Goal: Information Seeking & Learning: Learn about a topic

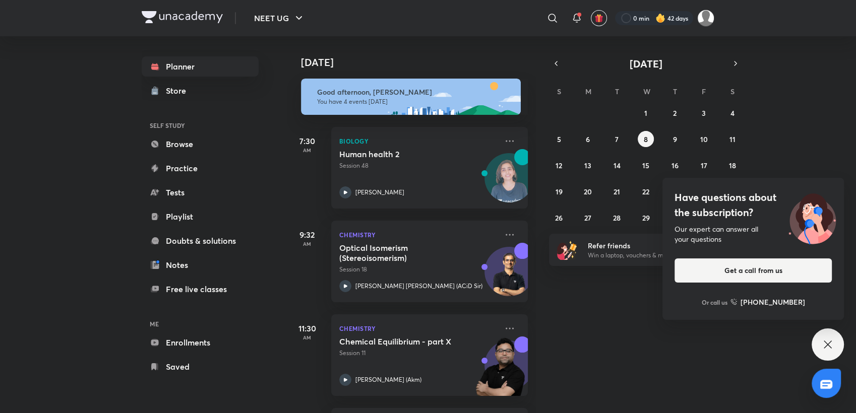
scroll to position [23, 0]
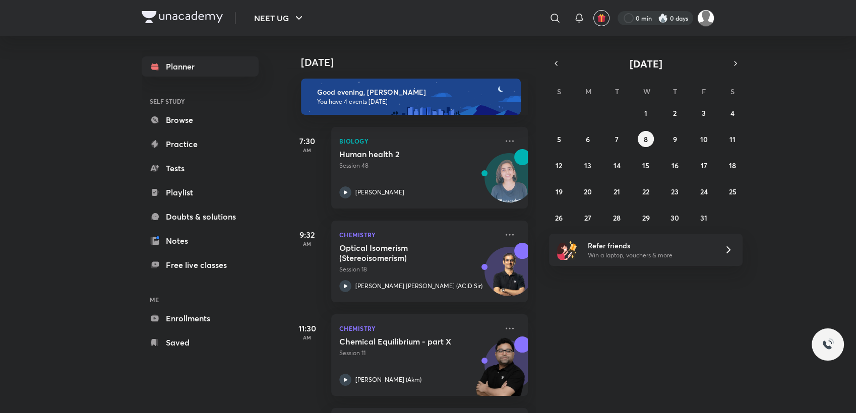
click at [627, 24] on div at bounding box center [655, 18] width 76 height 14
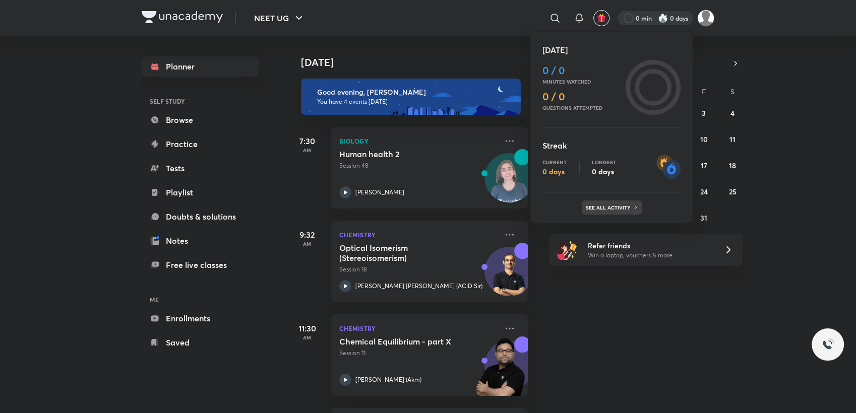
click at [606, 211] on div "See all activity" at bounding box center [611, 208] width 60 height 14
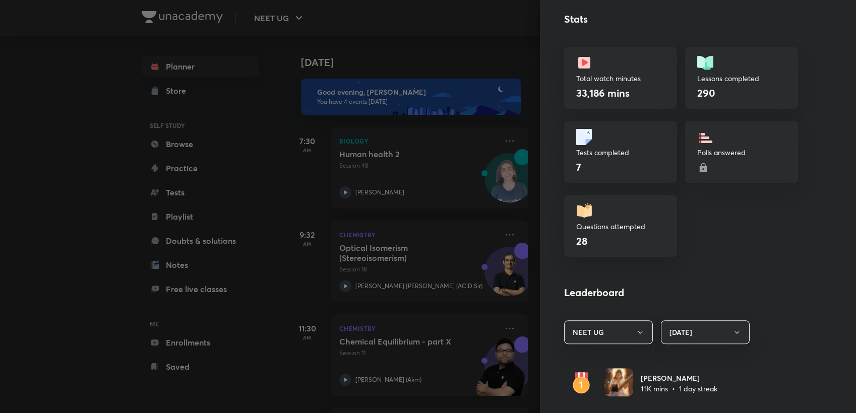
scroll to position [322, 0]
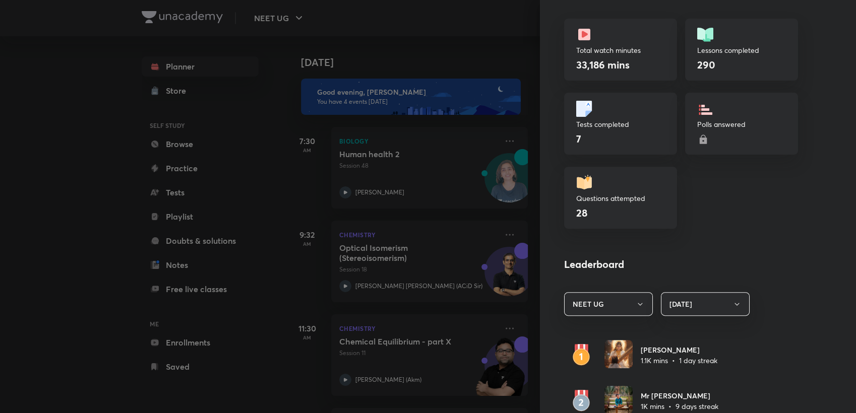
click at [428, 63] on div at bounding box center [428, 206] width 856 height 413
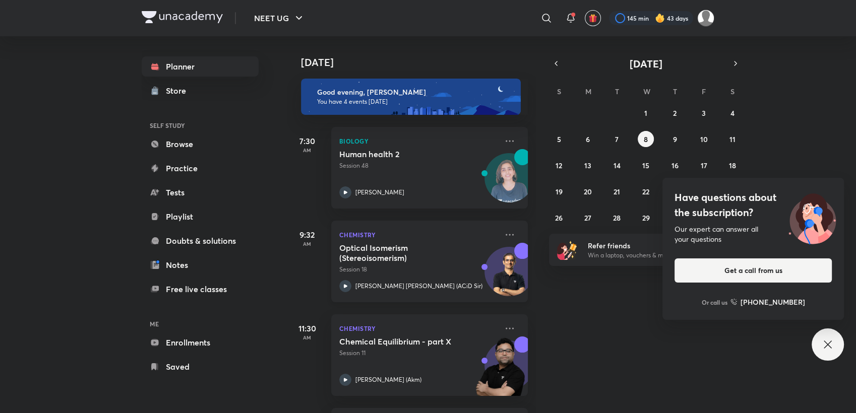
scroll to position [93, 0]
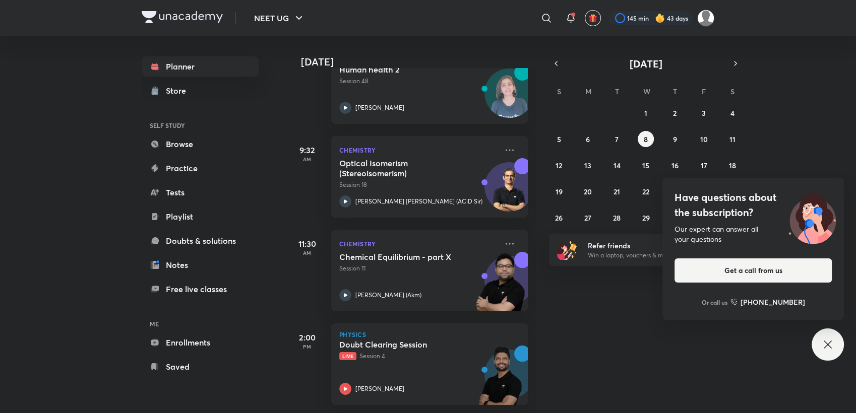
click at [824, 346] on icon at bounding box center [827, 345] width 12 height 12
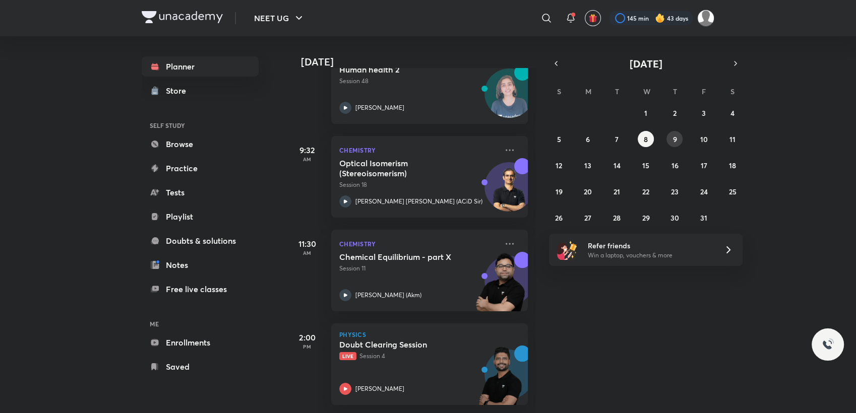
click at [678, 144] on button "9" at bounding box center [674, 139] width 16 height 16
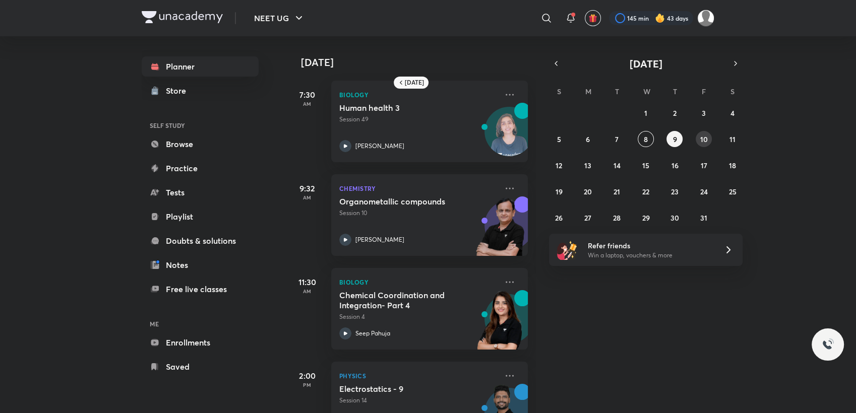
click at [695, 141] on button "10" at bounding box center [703, 139] width 16 height 16
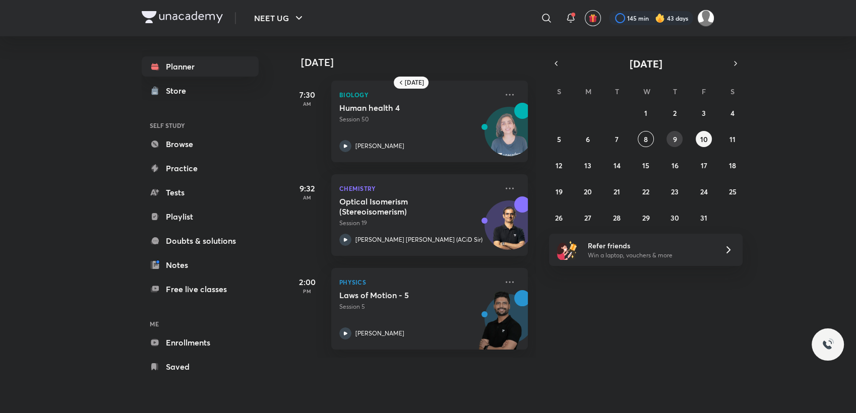
click at [681, 141] on button "9" at bounding box center [674, 139] width 16 height 16
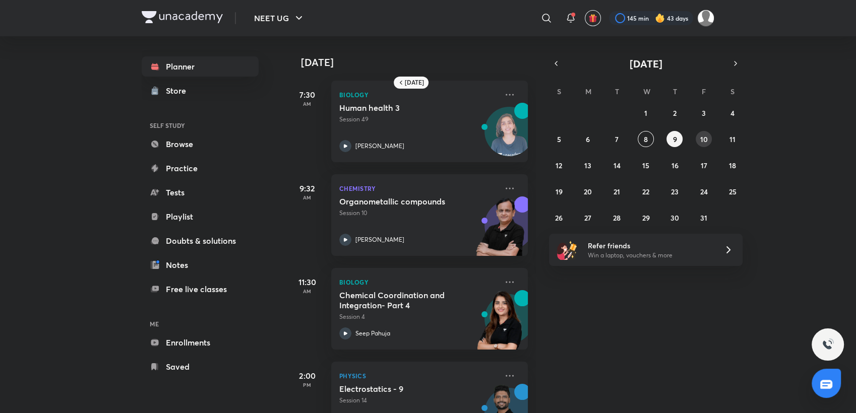
click at [702, 139] on abbr "10" at bounding box center [703, 140] width 8 height 10
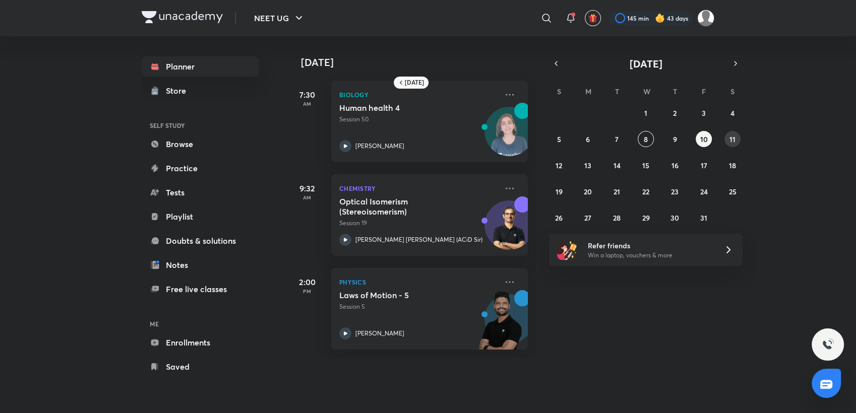
click at [734, 141] on abbr "11" at bounding box center [732, 140] width 6 height 10
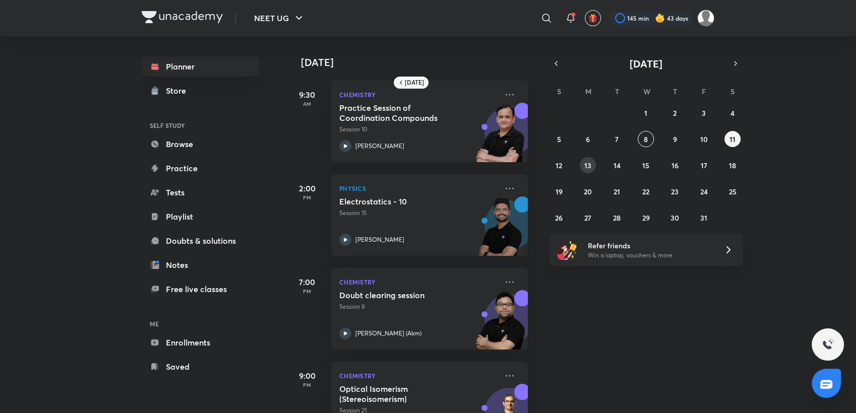
click at [587, 165] on abbr "13" at bounding box center [587, 166] width 7 height 10
